Goal: Task Accomplishment & Management: Complete application form

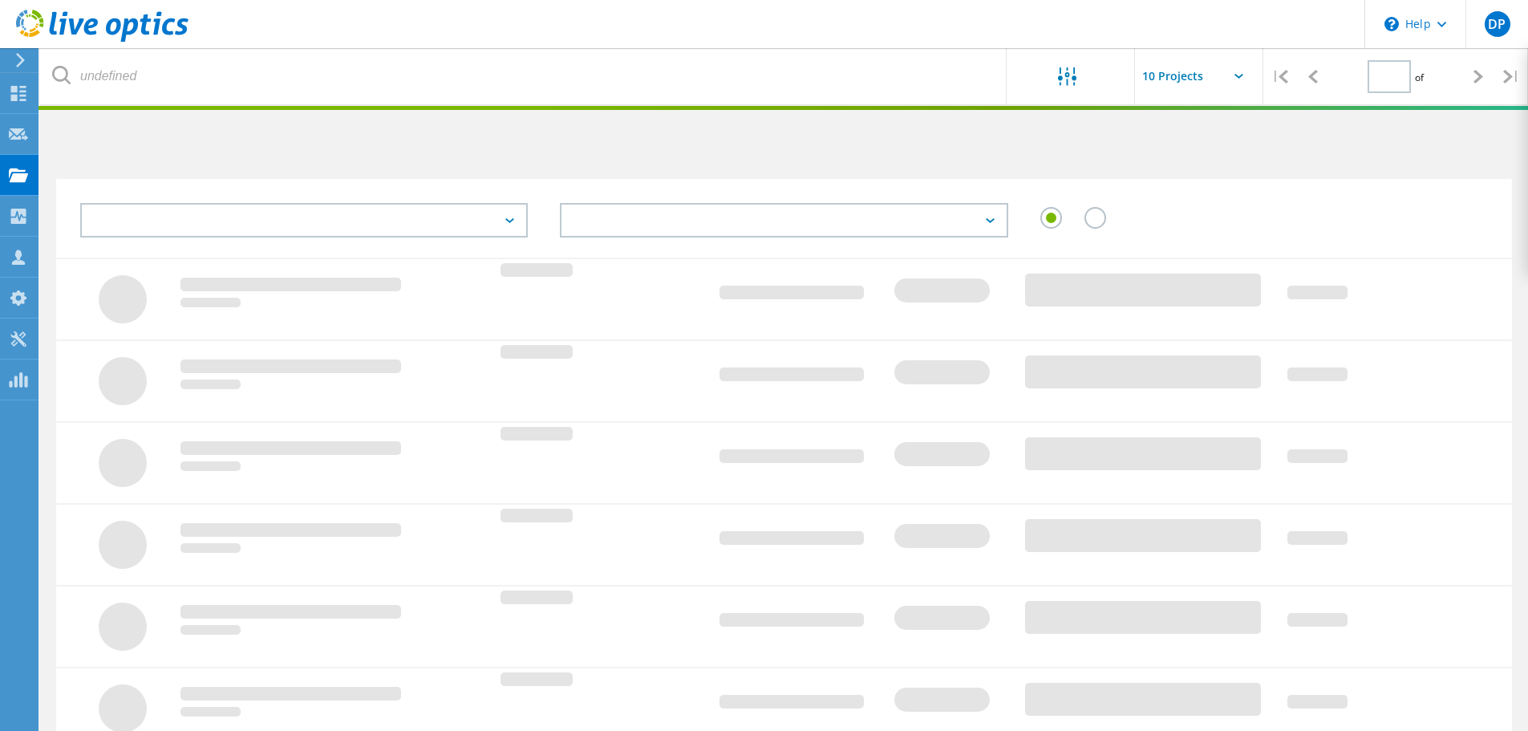
type input "1"
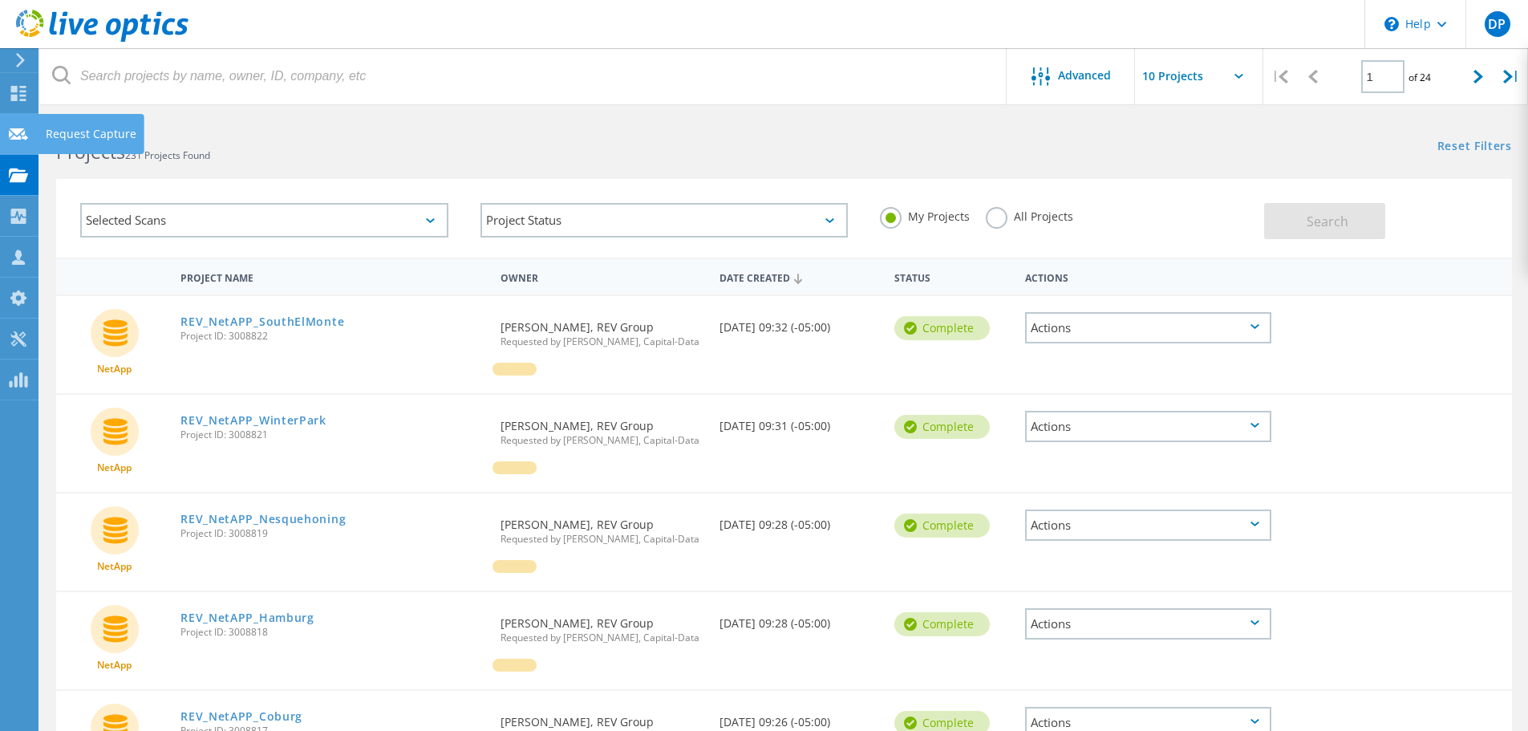
click at [91, 131] on div "Request Capture" at bounding box center [91, 133] width 91 height 11
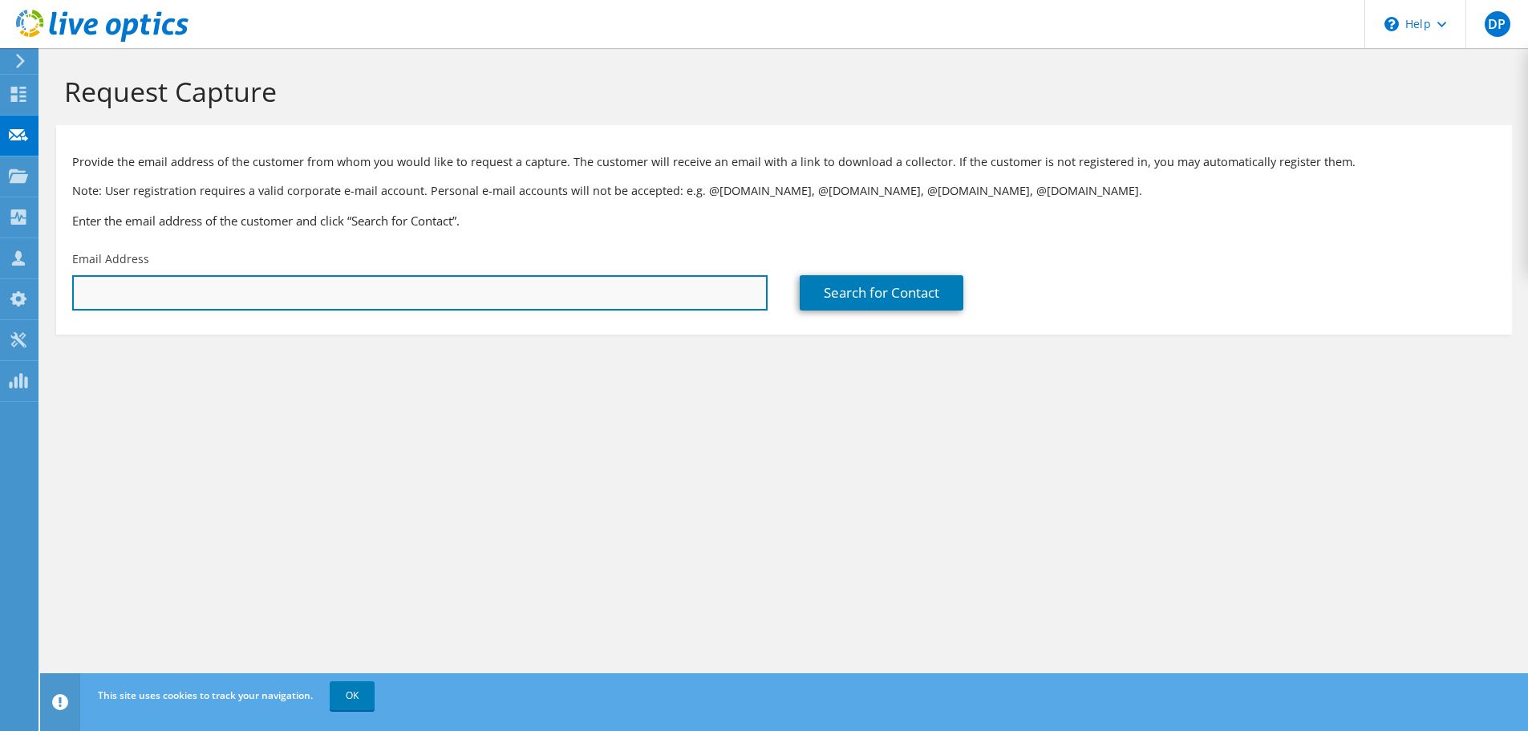
click at [214, 296] on input "text" at bounding box center [419, 292] width 695 height 35
paste input "RVTools of all vCenters LiveOptics of all vCenters"
click at [349, 304] on input "b" at bounding box center [419, 292] width 695 height 35
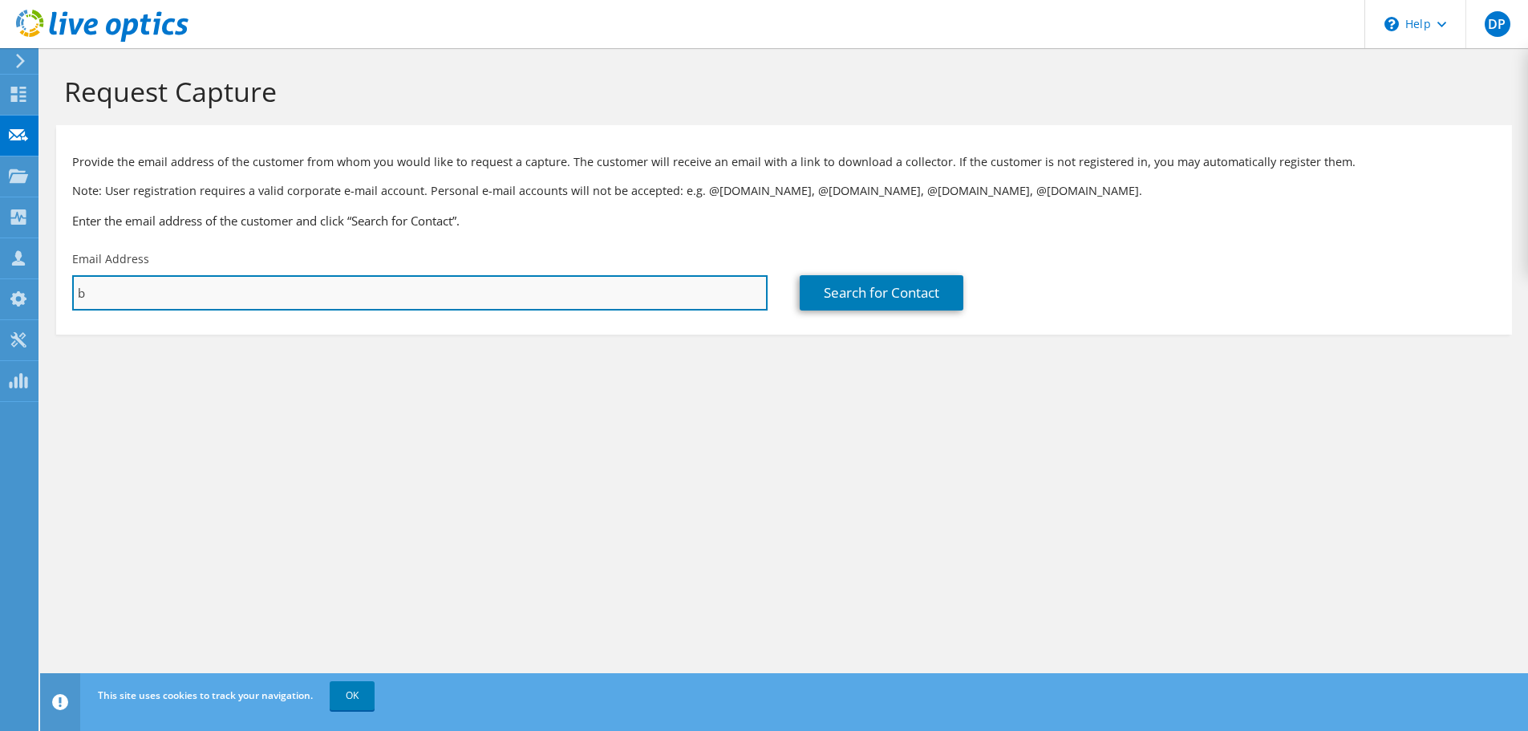
paste input ""Wroblewski, Brian J" <brian.wroblewski@phci.org>"
drag, startPoint x: 205, startPoint y: 298, endPoint x: -49, endPoint y: 302, distance: 253.5
click at [0, 302] on html "DP Partner Team Member Dan Porath dporath@capital-data.com Capital-Data My Prof…" at bounding box center [764, 365] width 1528 height 731
click at [349, 286] on input "brian.wroblewski@phci.org>" at bounding box center [419, 292] width 695 height 35
type input "brian.wroblewski@phci.org"
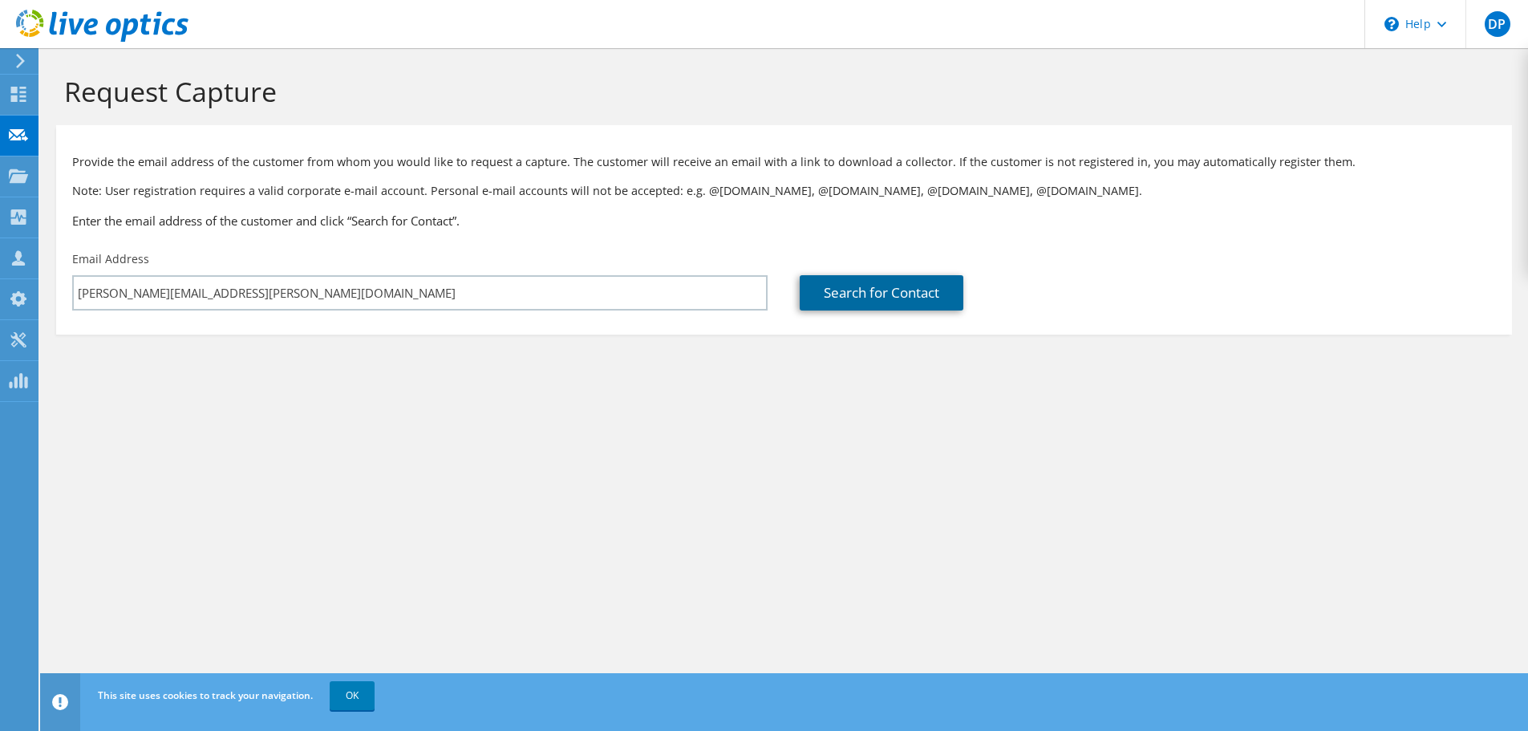
click at [853, 302] on link "Search for Contact" at bounding box center [882, 292] width 164 height 35
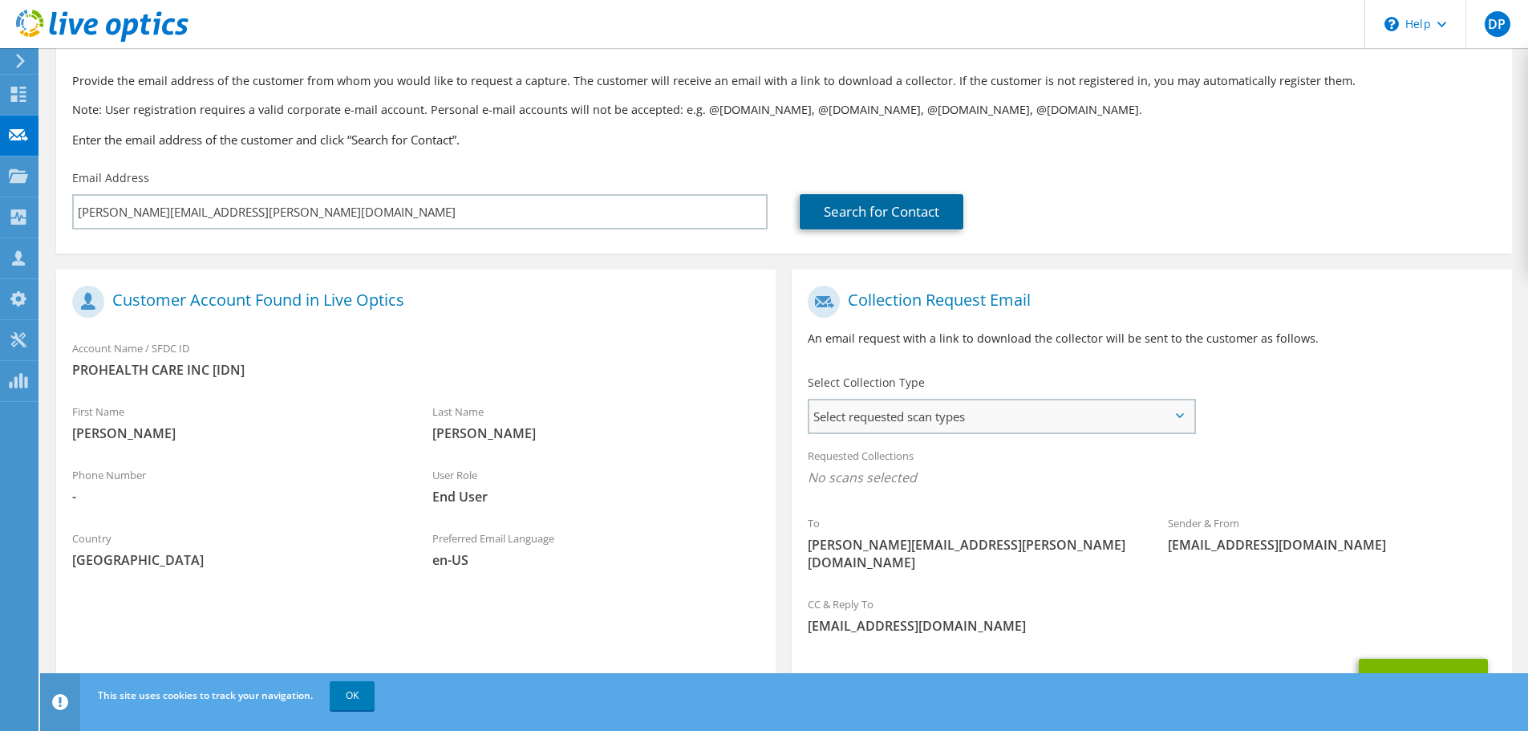
scroll to position [147, 0]
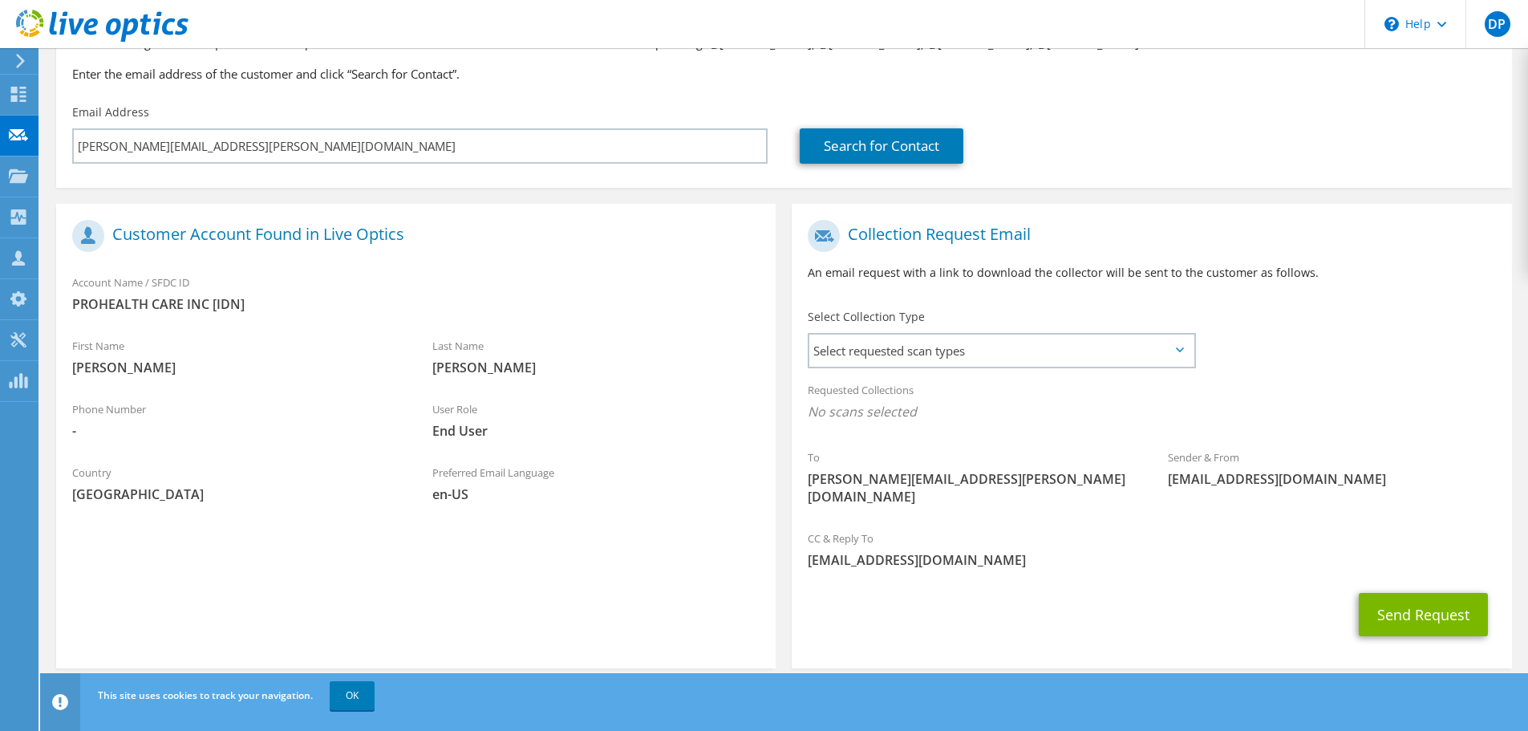
click at [961, 330] on div "Select Collection Type Select requested scan types Server Virtualization Optica…" at bounding box center [1001, 337] width 387 height 56
click at [956, 344] on span "Select requested scan types" at bounding box center [1001, 350] width 384 height 32
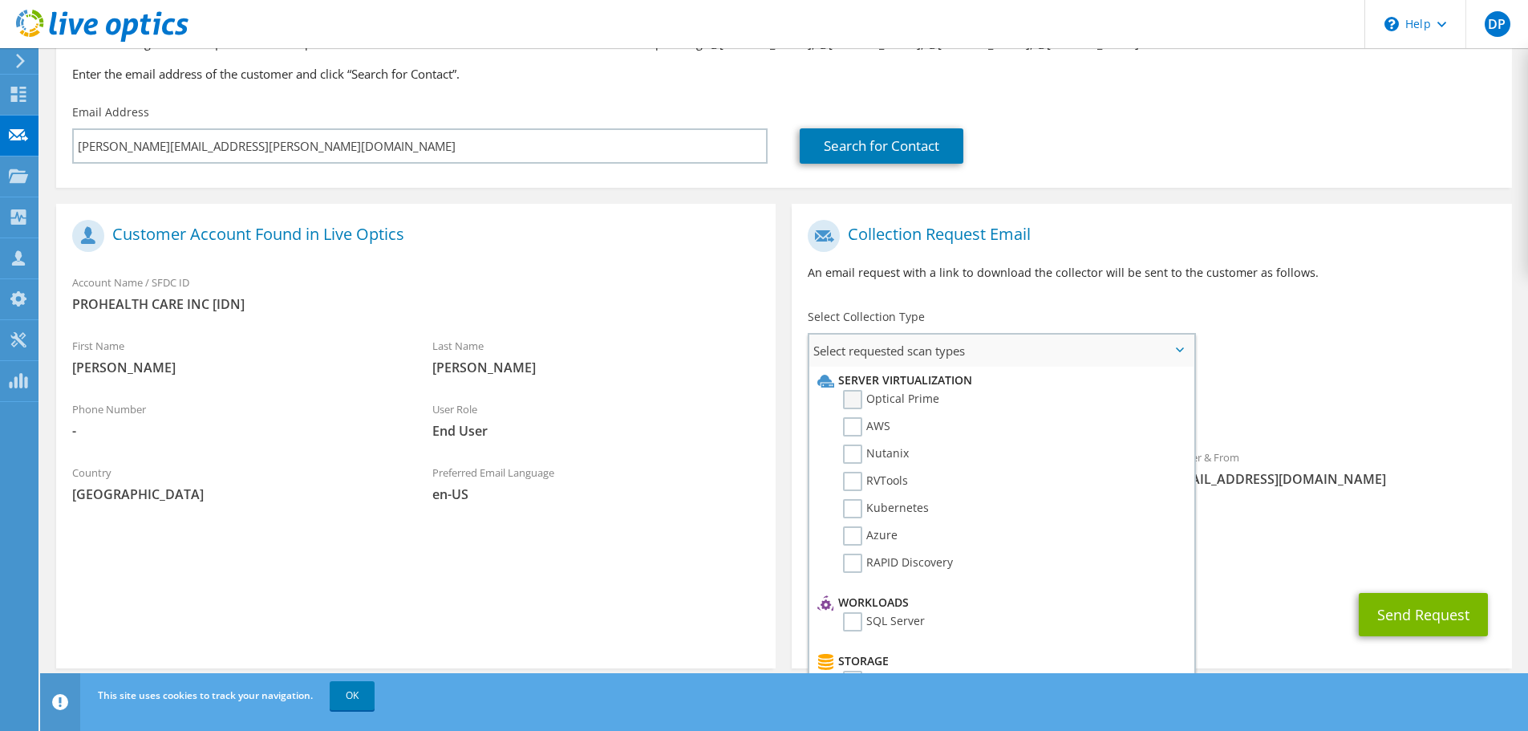
click at [883, 401] on label "Optical Prime" at bounding box center [891, 399] width 96 height 19
click at [0, 0] on input "Optical Prime" at bounding box center [0, 0] width 0 height 0
click at [1449, 318] on div "To brian.wroblewski@phci.org Sender & From liveoptics@liveoptics.com" at bounding box center [1151, 369] width 719 height 314
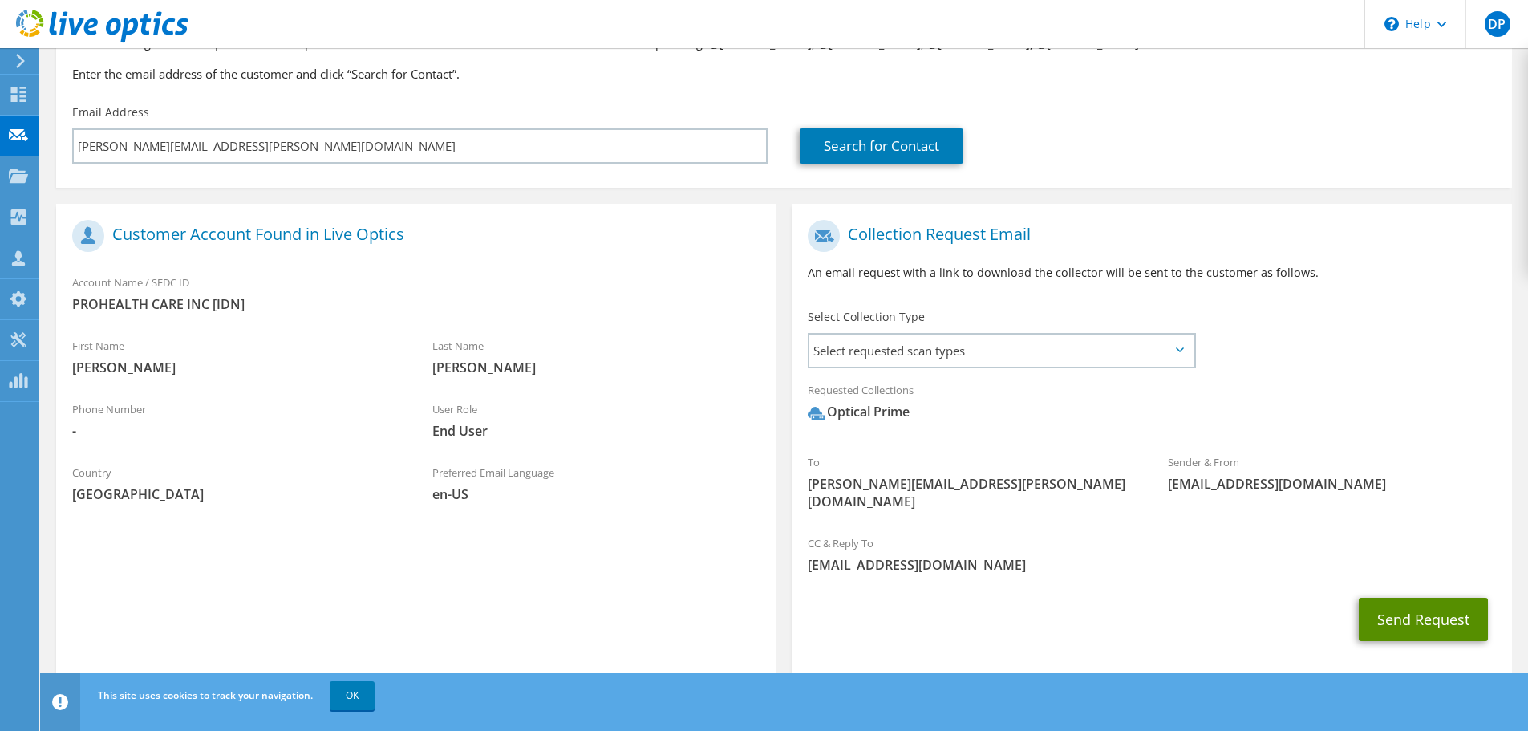
click at [1455, 604] on button "Send Request" at bounding box center [1423, 619] width 129 height 43
